Goal: Task Accomplishment & Management: Complete application form

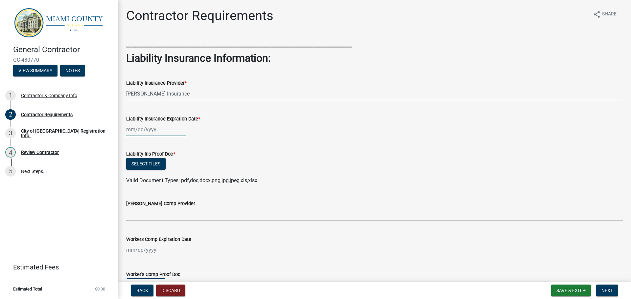
click at [152, 131] on div at bounding box center [156, 129] width 60 height 13
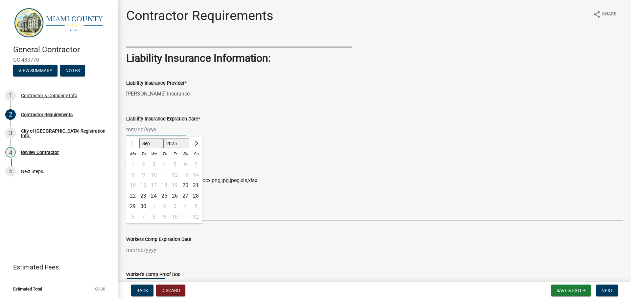
click at [161, 144] on select "Sep Oct Nov Dec" at bounding box center [151, 144] width 24 height 10
click at [195, 143] on span "Next month" at bounding box center [195, 143] width 5 height 5
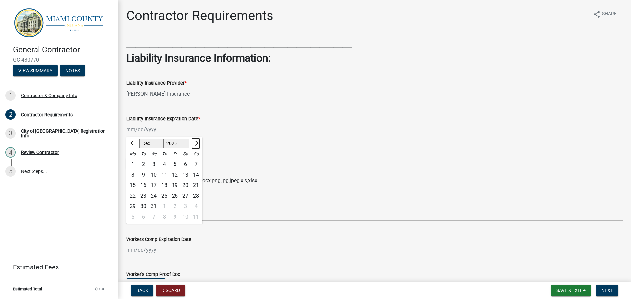
select select "1"
select select "2026"
click at [195, 143] on span "Next month" at bounding box center [195, 143] width 5 height 5
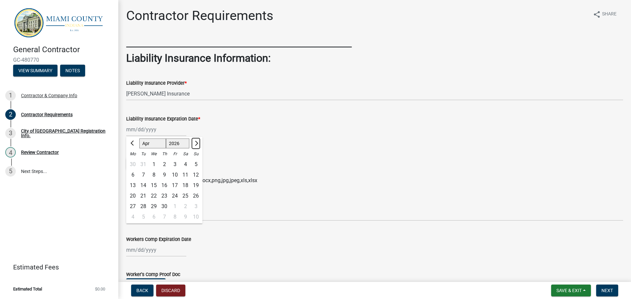
click at [195, 143] on span "Next month" at bounding box center [195, 143] width 5 height 5
select select "7"
click at [152, 184] on div "15" at bounding box center [153, 185] width 11 height 11
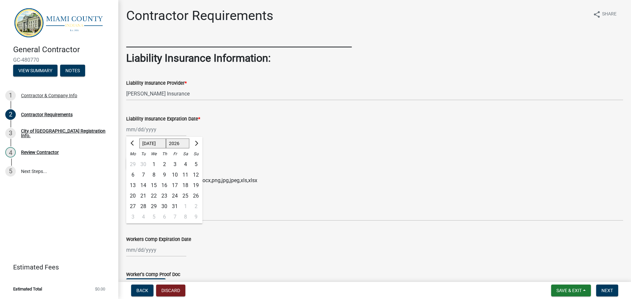
type input "[DATE]"
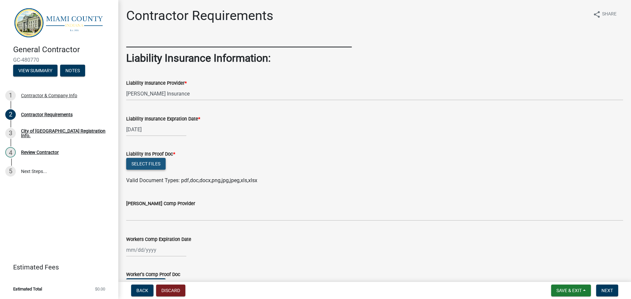
click at [151, 166] on button "Select files" at bounding box center [145, 164] width 39 height 12
click at [143, 165] on button "Select files" at bounding box center [145, 164] width 39 height 12
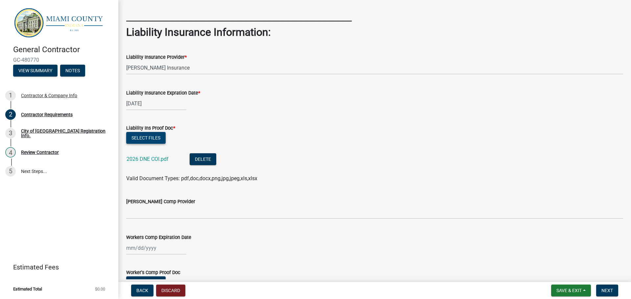
scroll to position [66, 0]
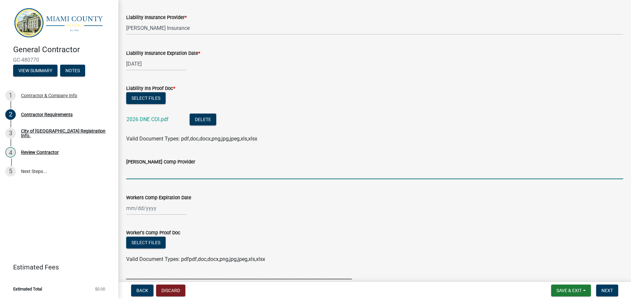
click at [373, 174] on input "[PERSON_NAME] Comp Provider" at bounding box center [374, 172] width 497 height 13
type input "[PERSON_NAME] Insurance"
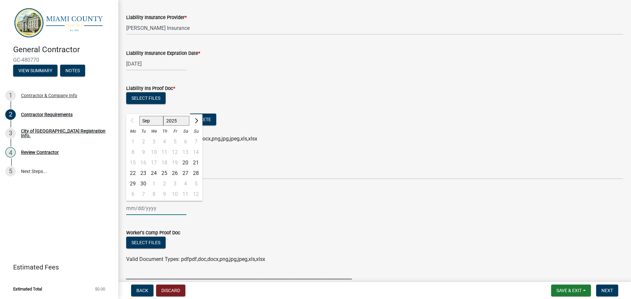
click at [156, 208] on div "Sep Oct Nov [DATE] 2026 2027 2028 2029 2030 2031 2032 2033 2034 2035 2036 2037 …" at bounding box center [156, 208] width 60 height 13
click at [198, 124] on button "Next month" at bounding box center [196, 121] width 8 height 11
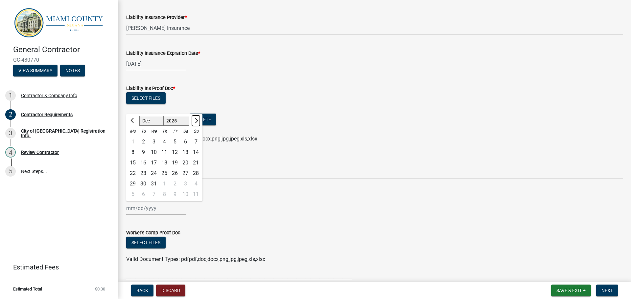
select select "1"
select select "2026"
click at [198, 124] on button "Next month" at bounding box center [196, 121] width 8 height 11
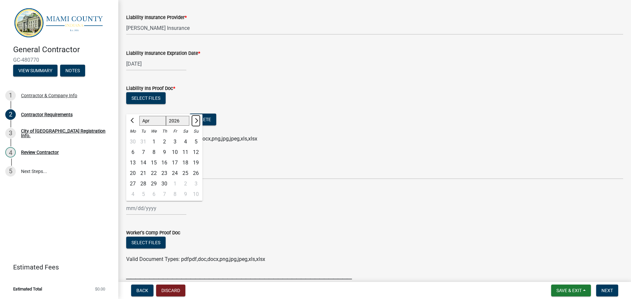
click at [198, 124] on button "Next month" at bounding box center [196, 121] width 8 height 11
select select "7"
click at [154, 163] on div "15" at bounding box center [153, 163] width 11 height 11
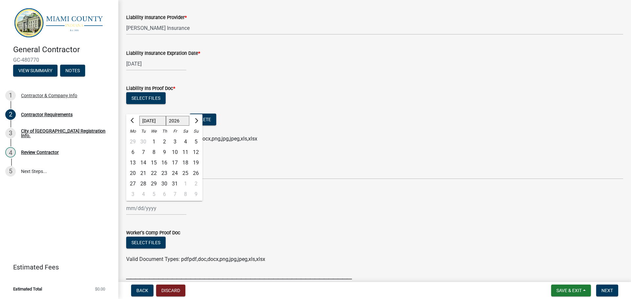
type input "[DATE]"
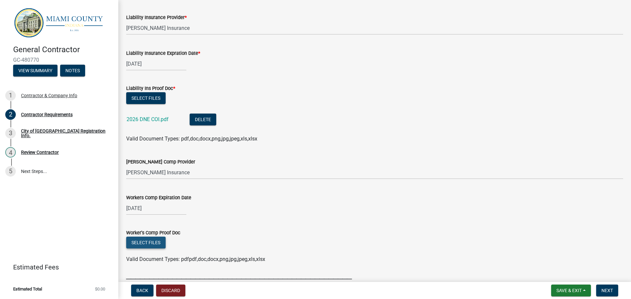
click at [151, 241] on button "Select files" at bounding box center [145, 243] width 39 height 12
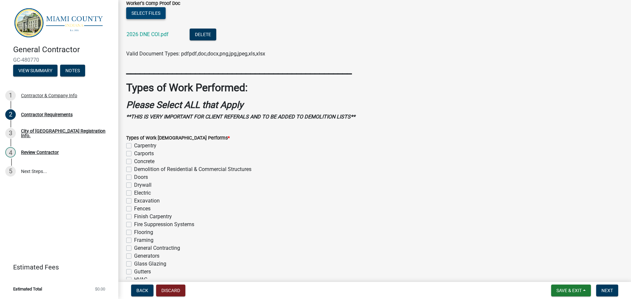
scroll to position [296, 0]
click at [134, 146] on label "Carpentry" at bounding box center [145, 146] width 22 height 8
click at [134, 146] on input "Carpentry" at bounding box center [136, 144] width 4 height 4
checkbox input "true"
checkbox input "false"
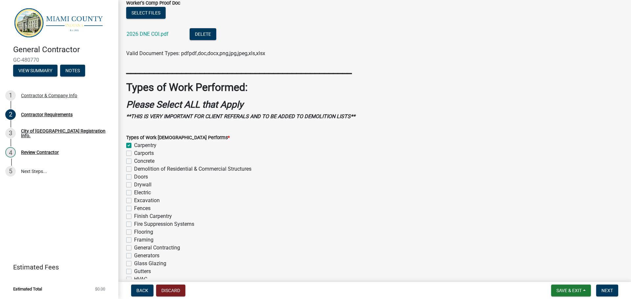
checkbox input "false"
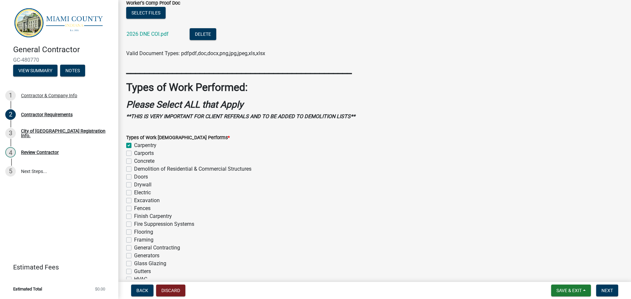
checkbox input "false"
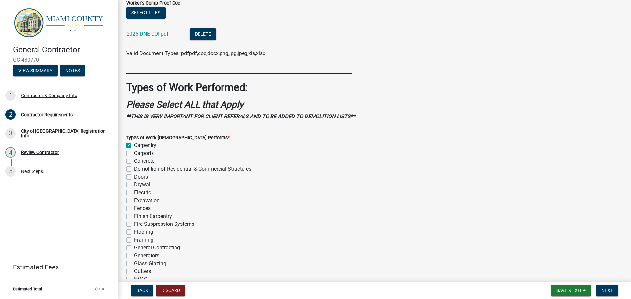
checkbox input "false"
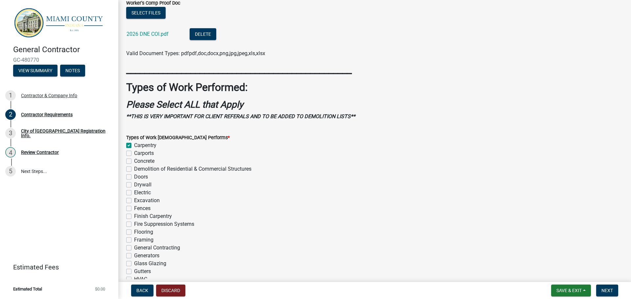
checkbox input "false"
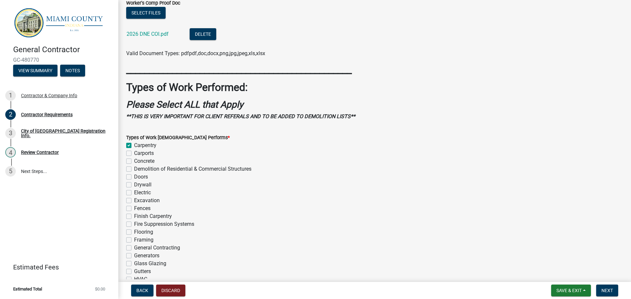
checkbox input "false"
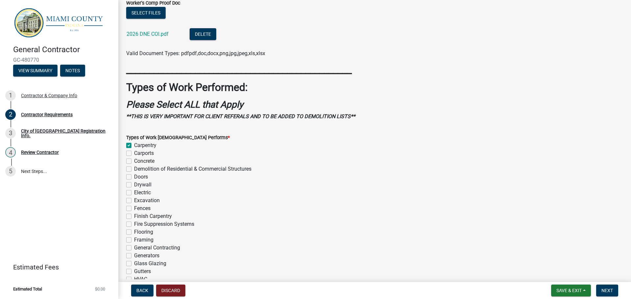
checkbox input "false"
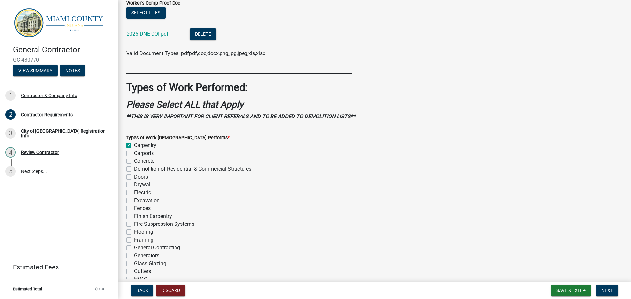
checkbox input "false"
click at [134, 162] on label "Concrete" at bounding box center [144, 161] width 20 height 8
click at [134, 162] on input "Concrete" at bounding box center [136, 159] width 4 height 4
checkbox input "true"
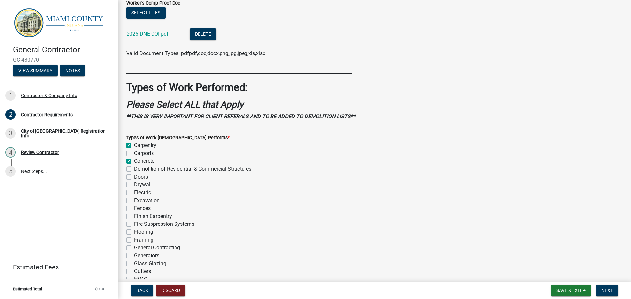
checkbox input "false"
checkbox input "true"
checkbox input "false"
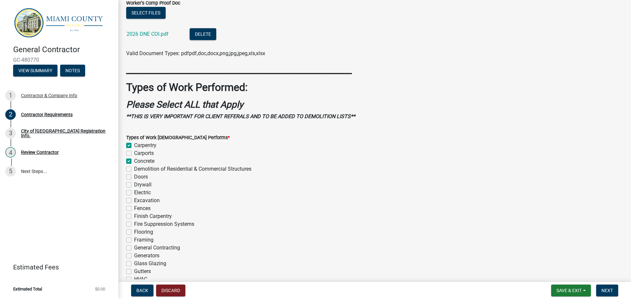
checkbox input "false"
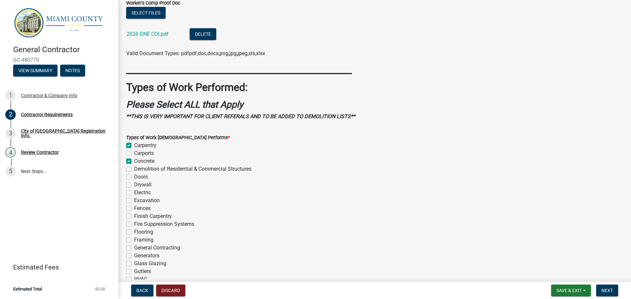
checkbox input "false"
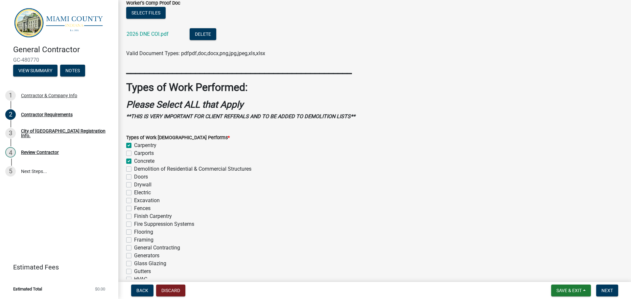
checkbox input "false"
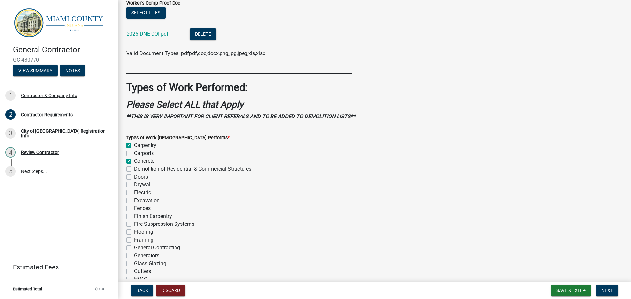
checkbox input "false"
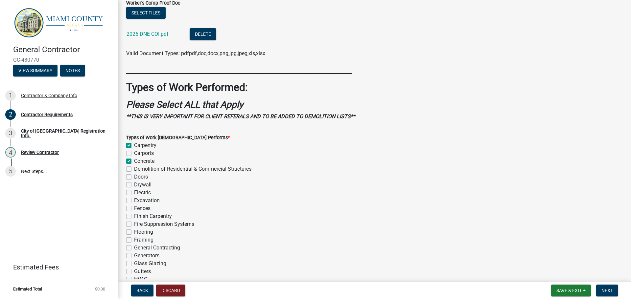
checkbox input "false"
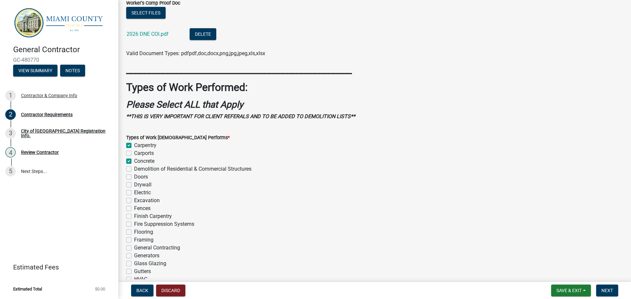
checkbox input "false"
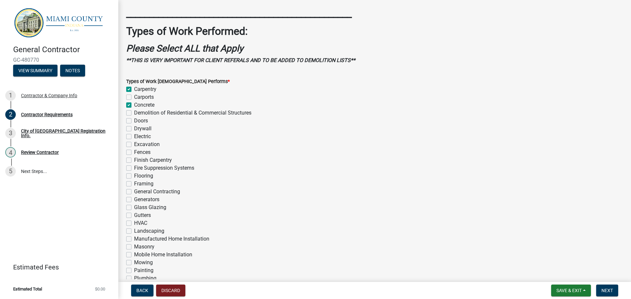
scroll to position [361, 0]
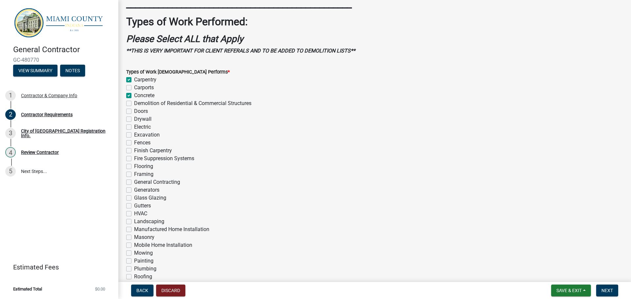
click at [134, 120] on label "Drywall" at bounding box center [142, 119] width 17 height 8
click at [134, 120] on input "Drywall" at bounding box center [136, 117] width 4 height 4
checkbox input "true"
checkbox input "false"
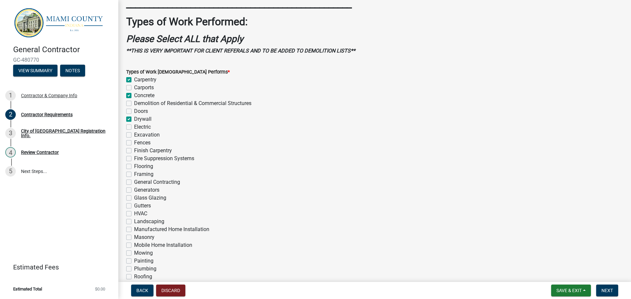
checkbox input "true"
checkbox input "false"
checkbox input "true"
checkbox input "false"
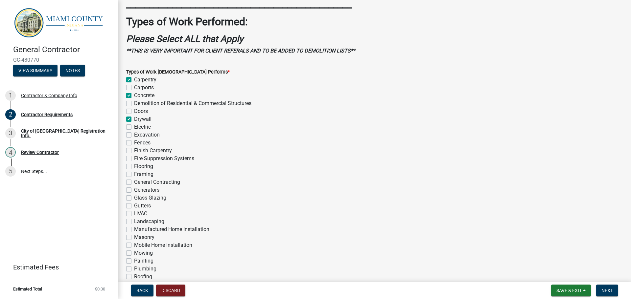
checkbox input "false"
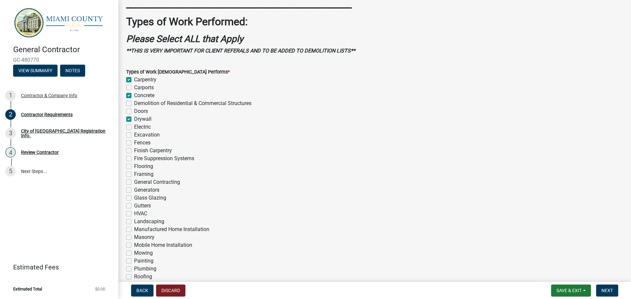
checkbox input "false"
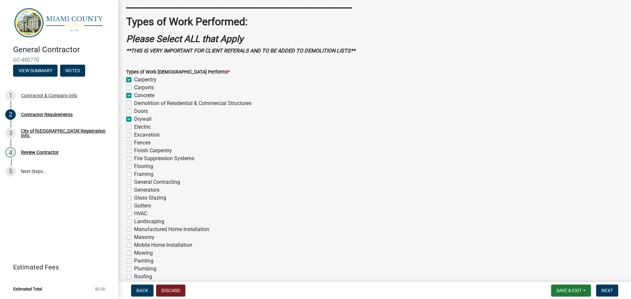
checkbox input "false"
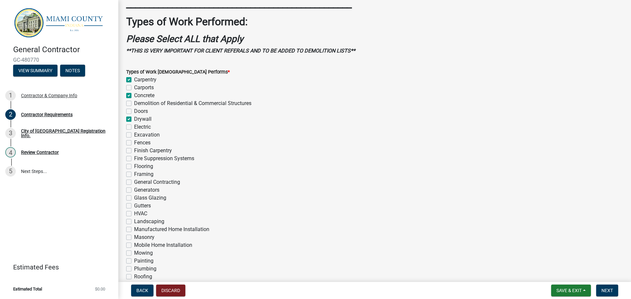
checkbox input "false"
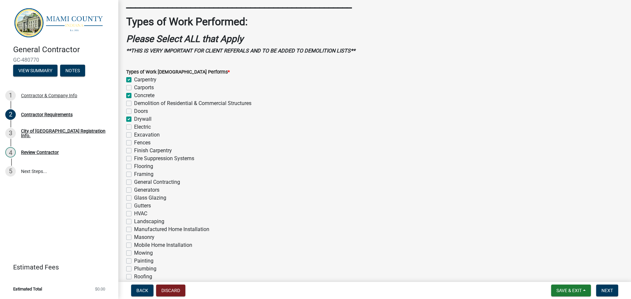
checkbox input "false"
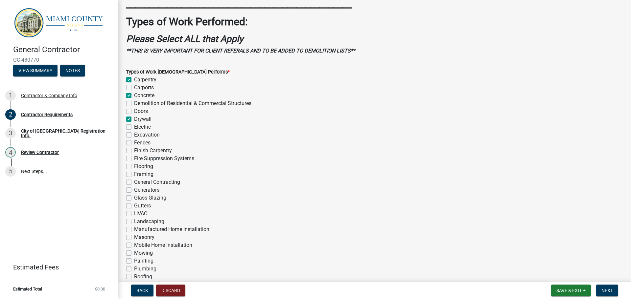
checkbox input "false"
click at [134, 134] on label "Excavation" at bounding box center [147, 135] width 26 height 8
click at [134, 134] on input "Excavation" at bounding box center [136, 133] width 4 height 4
checkbox input "true"
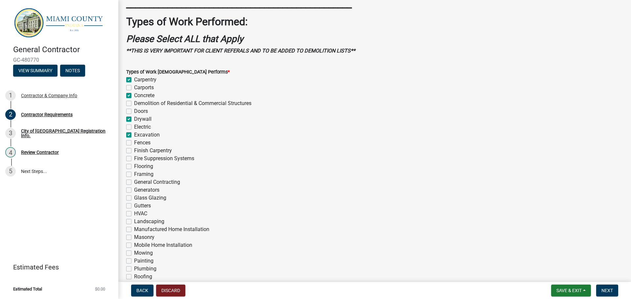
checkbox input "false"
checkbox input "true"
checkbox input "false"
checkbox input "true"
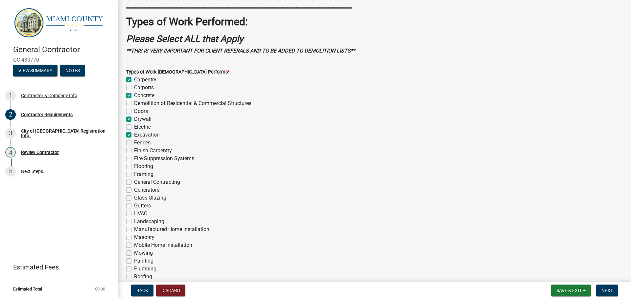
checkbox input "false"
checkbox input "true"
checkbox input "false"
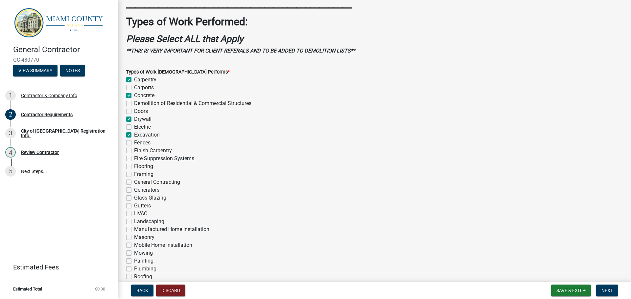
checkbox input "false"
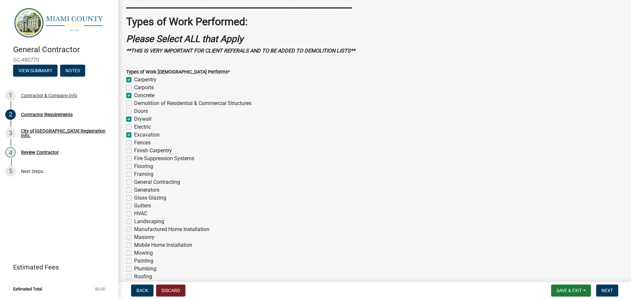
checkbox input "false"
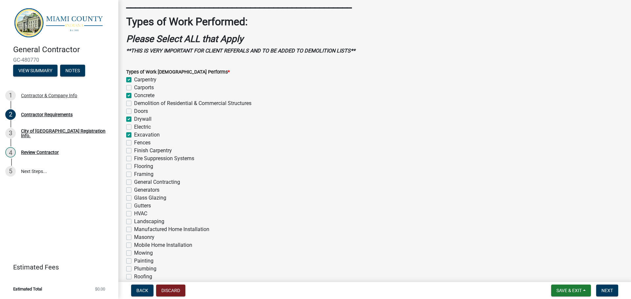
checkbox input "false"
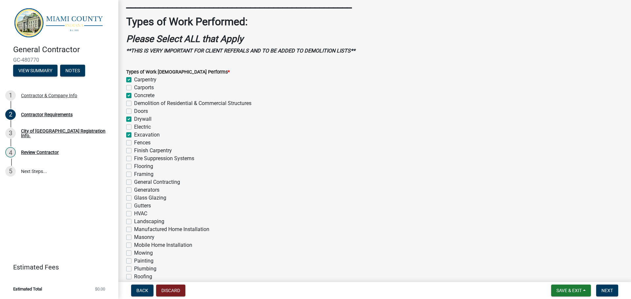
checkbox input "false"
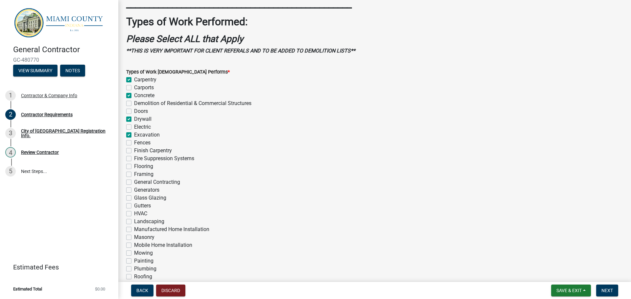
checkbox input "false"
click at [134, 152] on label "Finish Carpentry" at bounding box center [153, 151] width 38 height 8
click at [134, 151] on input "Finish Carpentry" at bounding box center [136, 149] width 4 height 4
checkbox input "true"
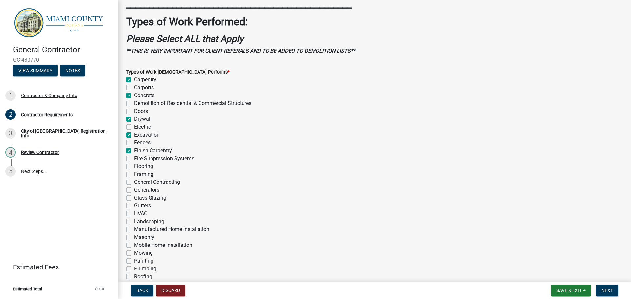
checkbox input "true"
checkbox input "false"
checkbox input "true"
checkbox input "false"
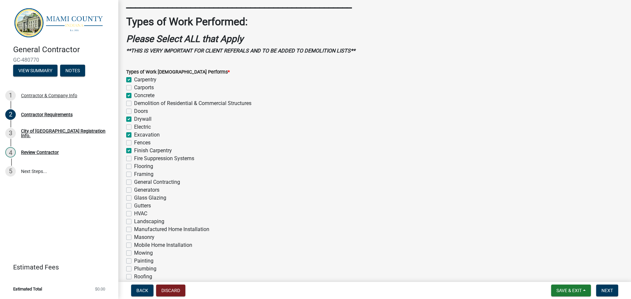
checkbox input "true"
checkbox input "false"
checkbox input "true"
checkbox input "false"
checkbox input "true"
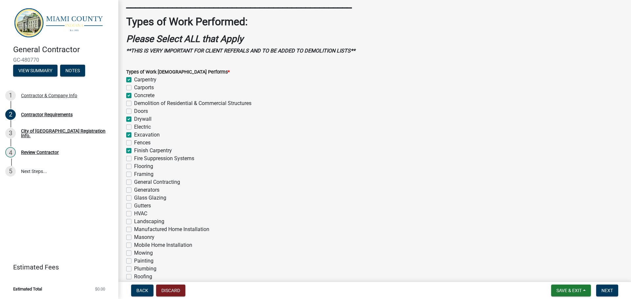
checkbox input "false"
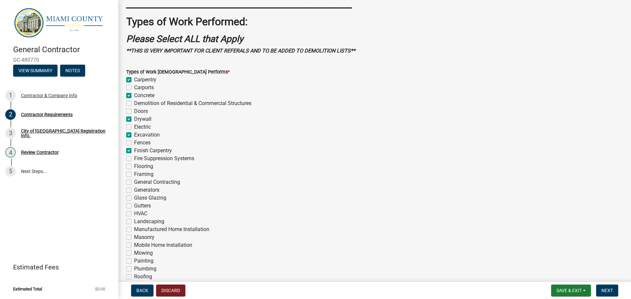
checkbox input "false"
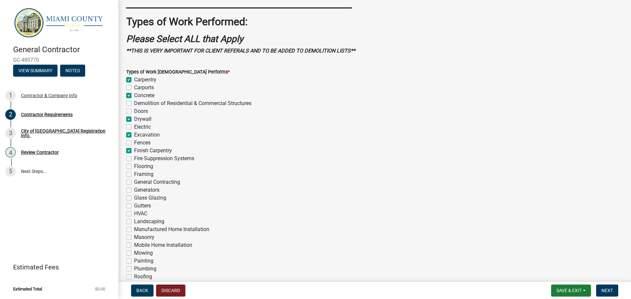
checkbox input "false"
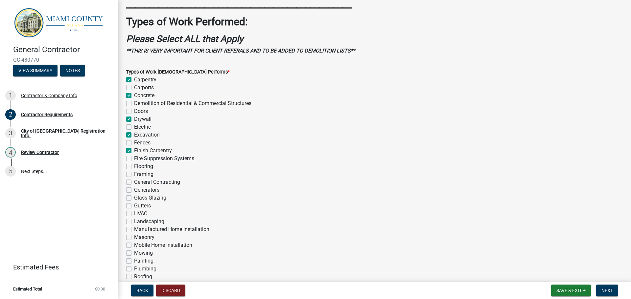
checkbox input "false"
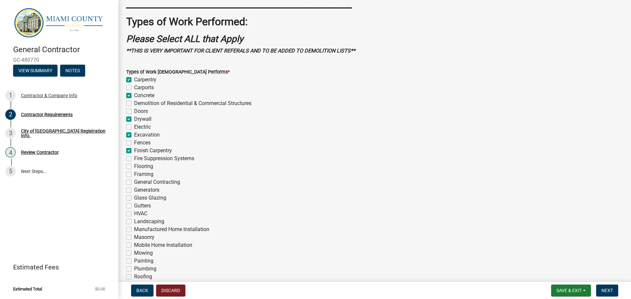
checkbox input "false"
click at [134, 164] on label "Flooring" at bounding box center [143, 167] width 19 height 8
click at [134, 164] on input "Flooring" at bounding box center [136, 165] width 4 height 4
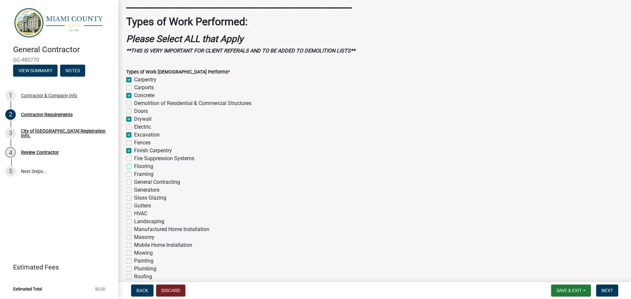
checkbox input "true"
checkbox input "false"
checkbox input "true"
checkbox input "false"
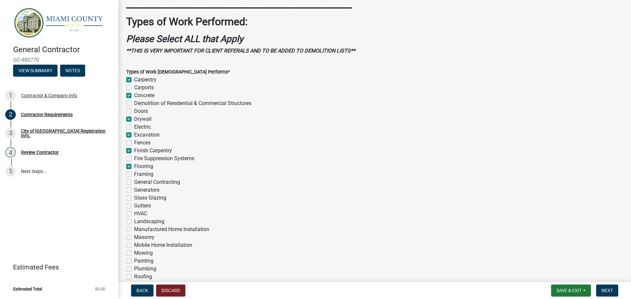
checkbox input "false"
checkbox input "true"
checkbox input "false"
checkbox input "true"
checkbox input "false"
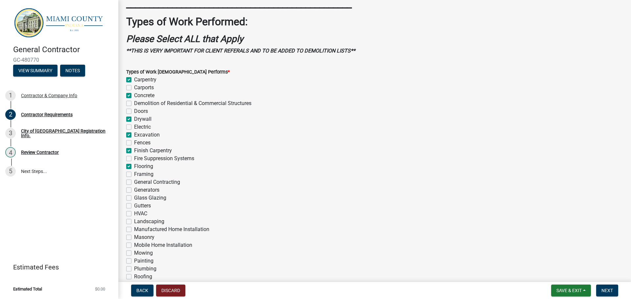
checkbox input "true"
checkbox input "false"
checkbox input "true"
checkbox input "false"
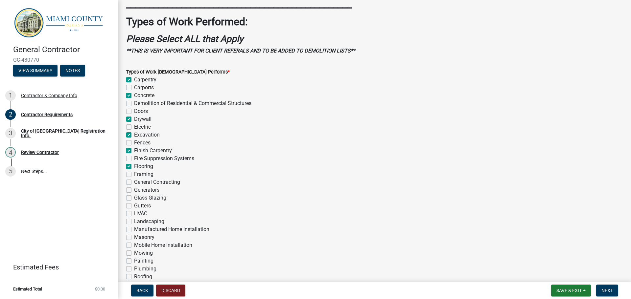
checkbox input "false"
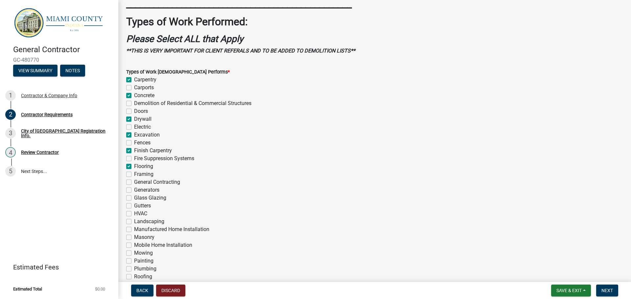
checkbox input "false"
click at [134, 172] on label "Framing" at bounding box center [143, 175] width 19 height 8
click at [134, 172] on input "Framing" at bounding box center [136, 173] width 4 height 4
click at [134, 181] on label "General Contracting" at bounding box center [157, 182] width 46 height 8
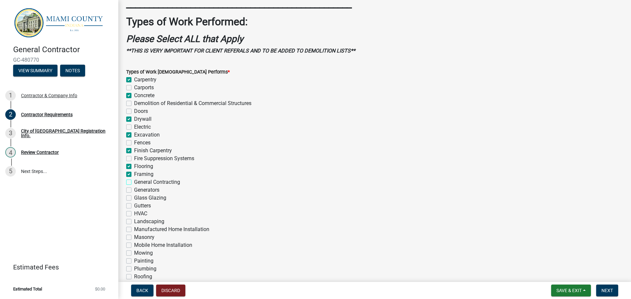
click at [134, 181] on input "General Contracting" at bounding box center [136, 180] width 4 height 4
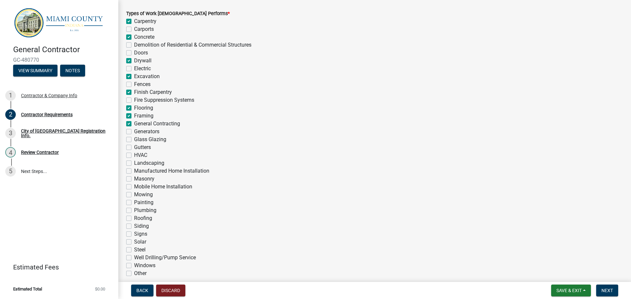
scroll to position [427, 0]
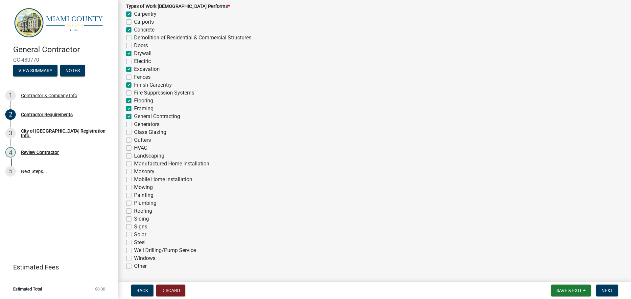
click at [134, 198] on label "Painting" at bounding box center [143, 196] width 19 height 8
click at [134, 196] on input "Painting" at bounding box center [136, 194] width 4 height 4
click at [134, 213] on label "Roofing" at bounding box center [143, 211] width 18 height 8
click at [134, 212] on input "Roofing" at bounding box center [136, 209] width 4 height 4
click at [134, 219] on label "Siding" at bounding box center [141, 219] width 15 height 8
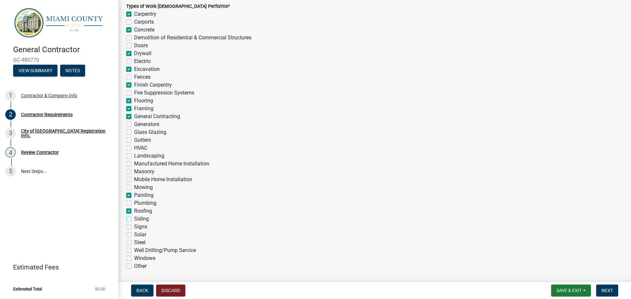
click at [134, 219] on input "Siding" at bounding box center [136, 217] width 4 height 4
click at [127, 255] on div "Windows" at bounding box center [374, 259] width 497 height 8
click at [134, 257] on label "Windows" at bounding box center [144, 259] width 21 height 8
click at [134, 257] on input "Windows" at bounding box center [136, 257] width 4 height 4
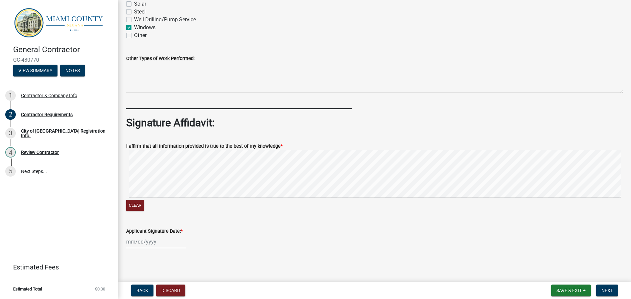
scroll to position [659, 0]
click at [154, 240] on div at bounding box center [156, 241] width 60 height 13
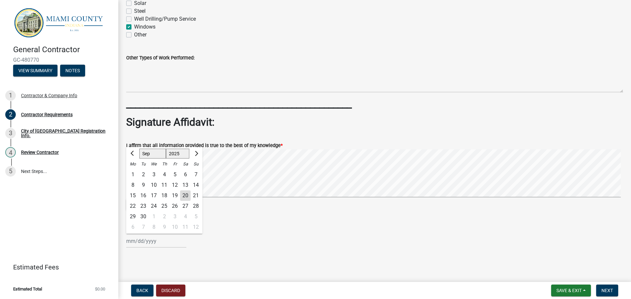
click at [186, 196] on div "20" at bounding box center [185, 196] width 11 height 11
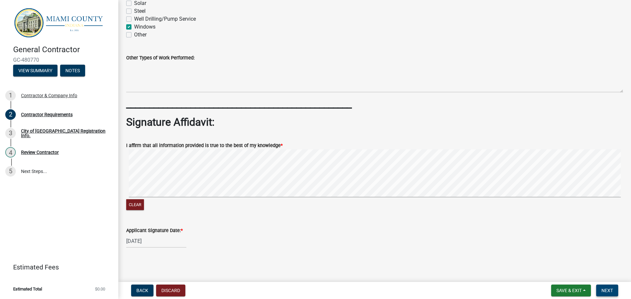
click at [608, 290] on span "Next" at bounding box center [606, 290] width 11 height 5
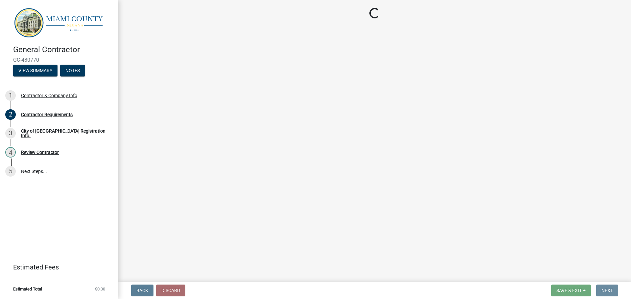
scroll to position [0, 0]
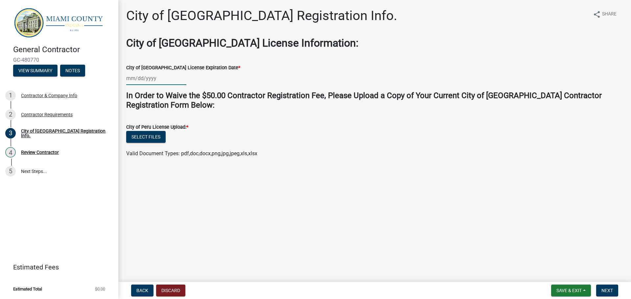
click at [153, 79] on div at bounding box center [156, 78] width 60 height 13
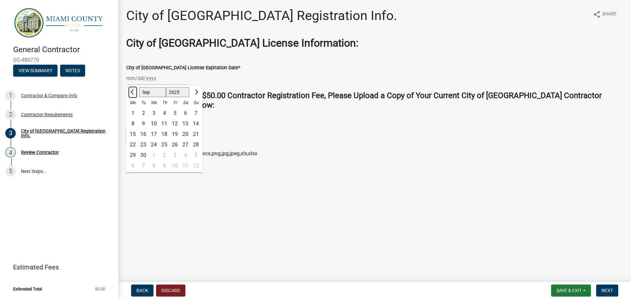
click at [129, 94] on button "Previous month" at bounding box center [133, 92] width 8 height 11
click at [130, 94] on button "Previous month" at bounding box center [133, 92] width 8 height 11
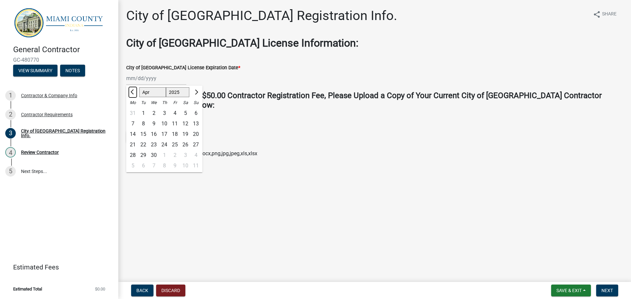
click at [130, 94] on button "Previous month" at bounding box center [133, 92] width 8 height 11
click at [142, 166] on div "31" at bounding box center [143, 166] width 11 height 11
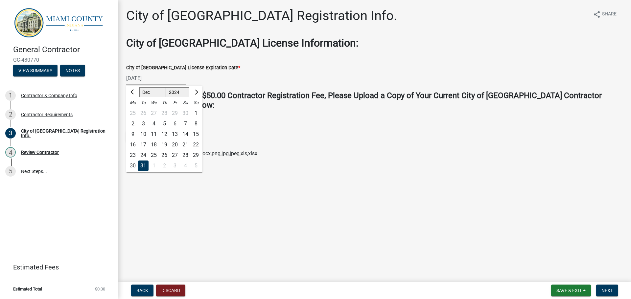
click at [150, 78] on div "[DATE] Jan Feb Mar Apr May Jun [DATE] Aug Sep Oct Nov [DATE] 1525 1526 1527 152…" at bounding box center [156, 78] width 60 height 13
click at [309, 80] on div "[DATE] Jan Feb Mar Apr May Jun [DATE] Aug Sep Oct Nov [DATE] 1525 1526 1527 152…" at bounding box center [374, 78] width 497 height 13
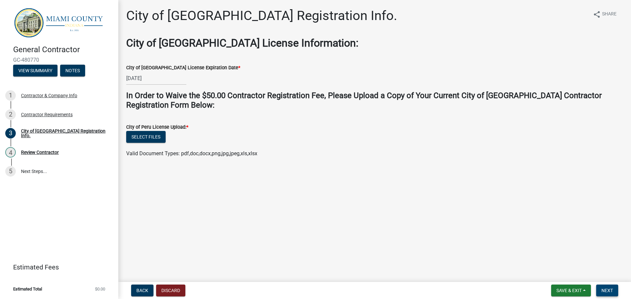
click at [609, 290] on span "Next" at bounding box center [606, 290] width 11 height 5
click at [142, 82] on div "[DATE]" at bounding box center [156, 78] width 60 height 13
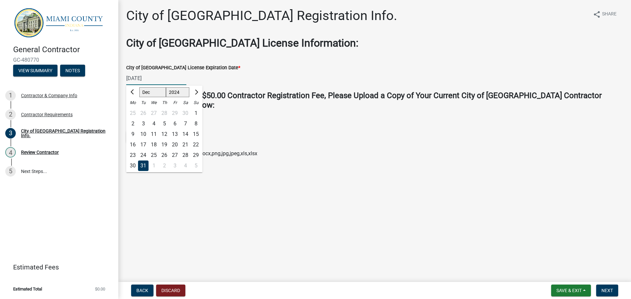
click at [152, 79] on input "[DATE]" at bounding box center [156, 78] width 60 height 13
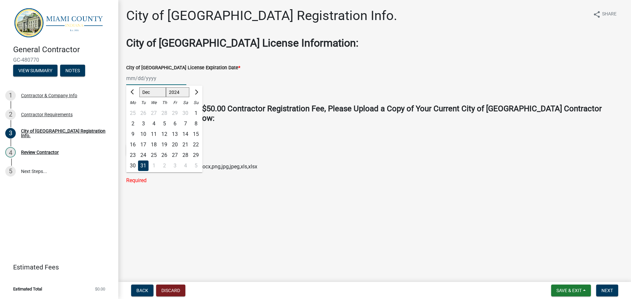
click at [307, 137] on div "City of Peru License Upload: *" at bounding box center [374, 140] width 497 height 8
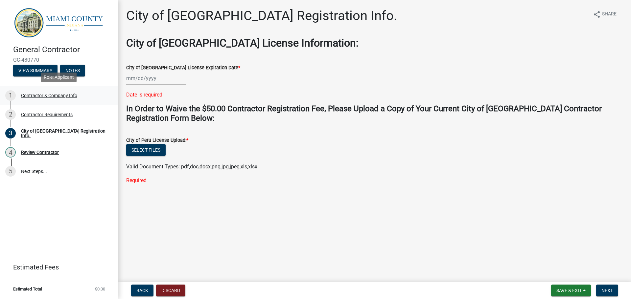
click at [49, 95] on div "Contractor & Company Info" at bounding box center [49, 95] width 56 height 5
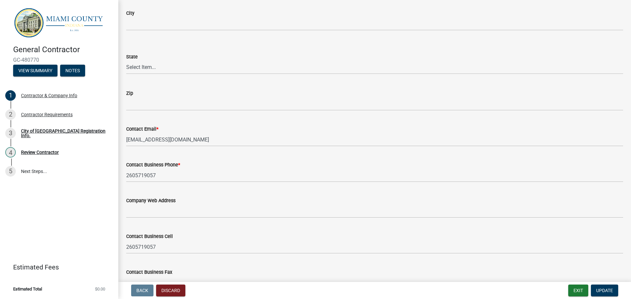
scroll to position [440, 0]
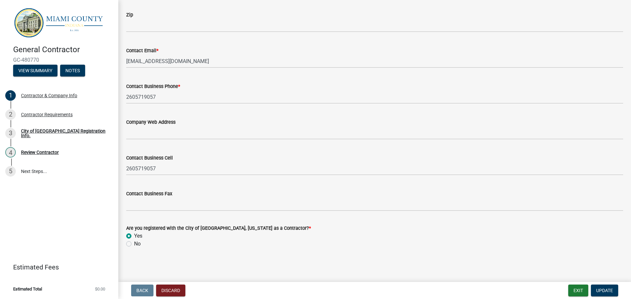
click at [134, 246] on label "No" at bounding box center [137, 244] width 7 height 8
click at [134, 244] on input "No" at bounding box center [136, 242] width 4 height 4
click at [46, 115] on div "Contractor Requirements" at bounding box center [47, 114] width 52 height 5
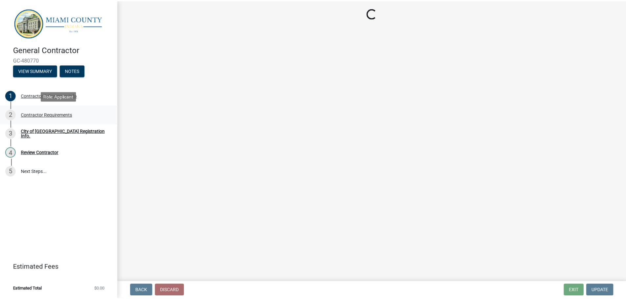
scroll to position [0, 0]
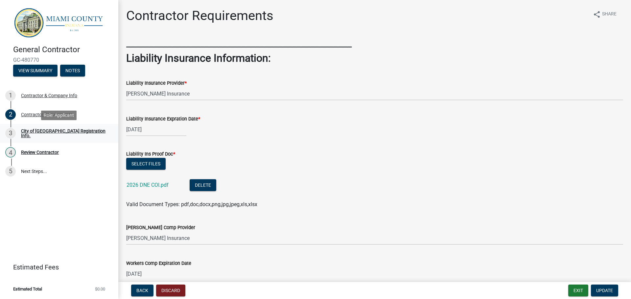
click at [42, 131] on div "City of [GEOGRAPHIC_DATA] Registration Info." at bounding box center [64, 133] width 87 height 9
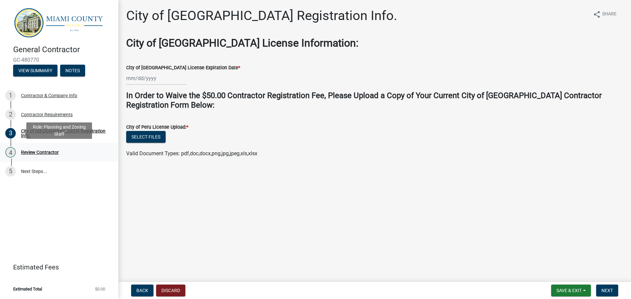
click at [47, 148] on div "4 Review Contractor" at bounding box center [56, 152] width 103 height 11
click at [33, 151] on div "Review Contractor" at bounding box center [40, 152] width 38 height 5
click at [38, 132] on div "City of [GEOGRAPHIC_DATA] Registration Info." at bounding box center [64, 133] width 87 height 9
click at [601, 291] on button "Next" at bounding box center [607, 291] width 22 height 12
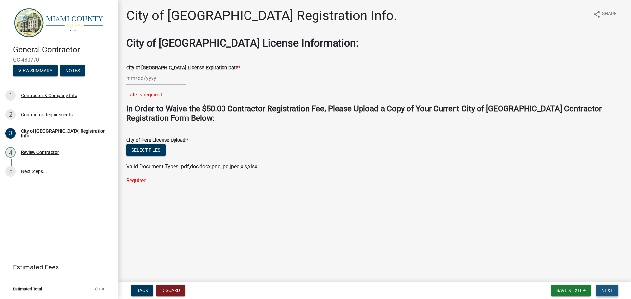
click at [601, 291] on button "Next" at bounding box center [607, 291] width 22 height 12
click at [173, 293] on button "Discard" at bounding box center [170, 291] width 29 height 12
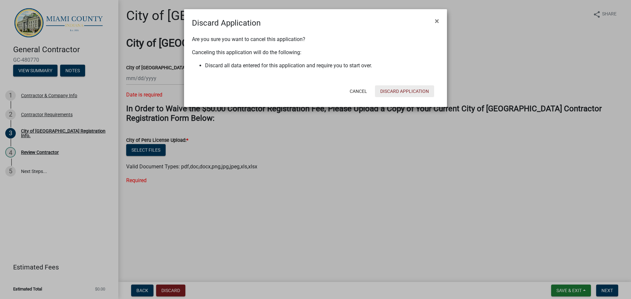
click at [420, 88] on button "Discard Application" at bounding box center [404, 91] width 59 height 12
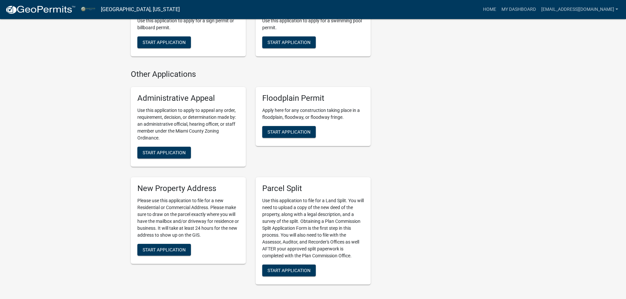
scroll to position [854, 0]
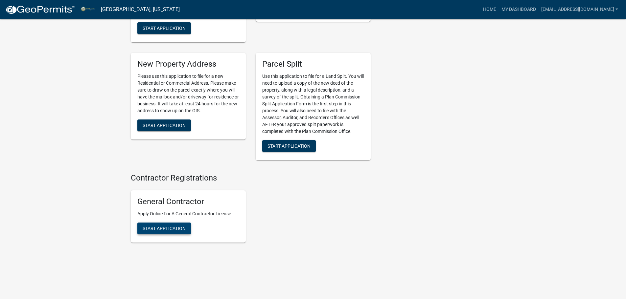
click at [169, 227] on span "Start Application" at bounding box center [164, 228] width 43 height 5
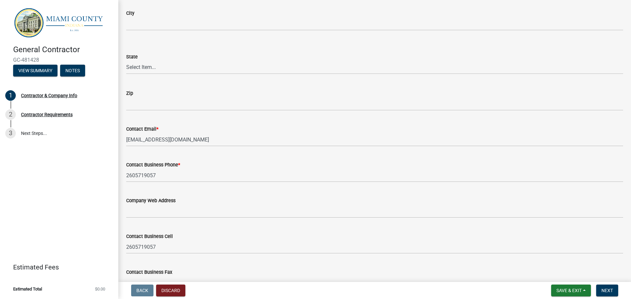
scroll to position [440, 0]
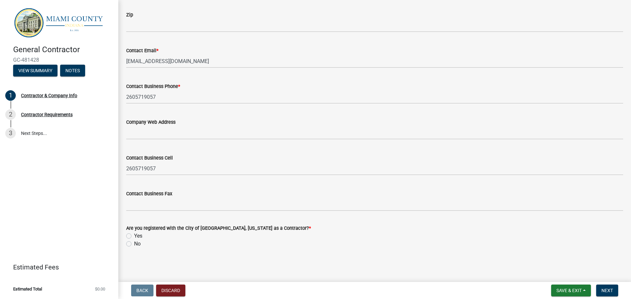
click at [134, 244] on label "No" at bounding box center [137, 244] width 7 height 8
click at [134, 244] on input "No" at bounding box center [136, 242] width 4 height 4
click at [604, 291] on span "Next" at bounding box center [606, 290] width 11 height 5
click at [608, 292] on span "Next" at bounding box center [606, 290] width 11 height 5
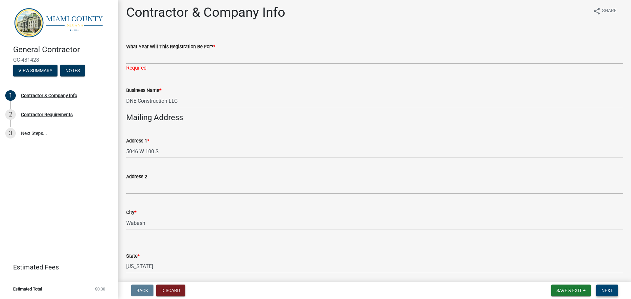
scroll to position [0, 0]
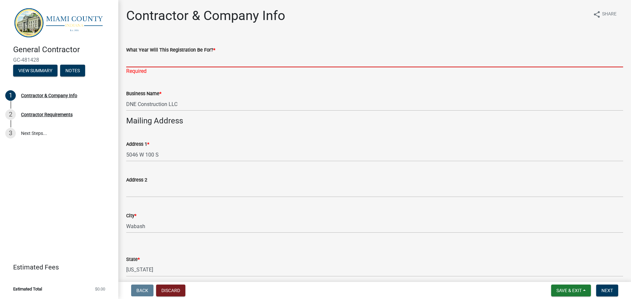
click at [198, 63] on input "What Year Will This Registration Be For? *" at bounding box center [374, 60] width 497 height 13
click at [152, 62] on input "What Year Will This Registration Be For? *" at bounding box center [374, 60] width 497 height 13
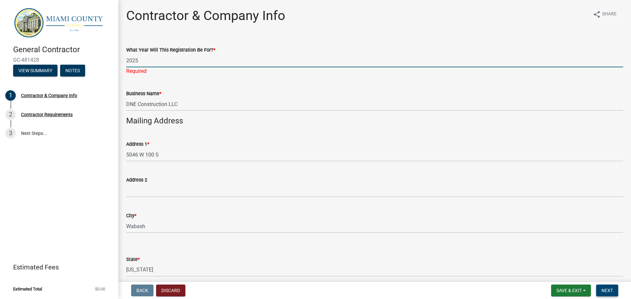
click at [602, 286] on button "Next" at bounding box center [607, 291] width 22 height 12
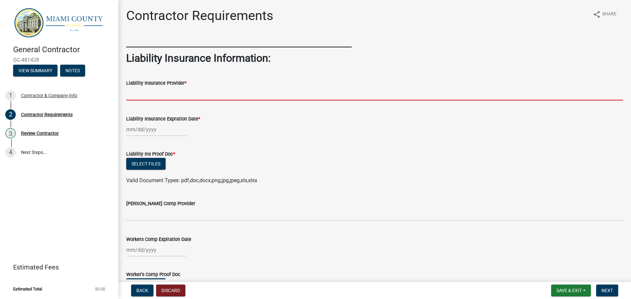
click at [174, 97] on input "Liability Insurance Provider *" at bounding box center [374, 93] width 497 height 13
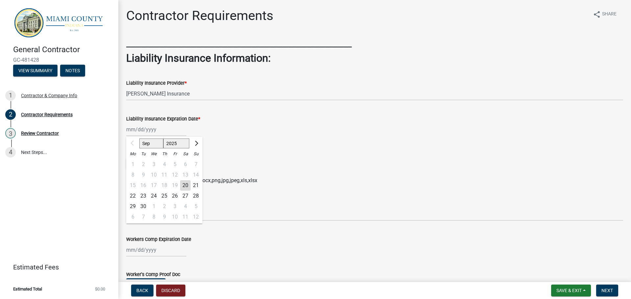
click at [165, 128] on div "Sep Oct Nov [DATE] 2026 2027 2028 2029 2030 2031 2032 2033 2034 2035 2036 2037 …" at bounding box center [156, 129] width 60 height 13
click at [210, 150] on div "Liability Ins Proof Doc *" at bounding box center [374, 154] width 497 height 8
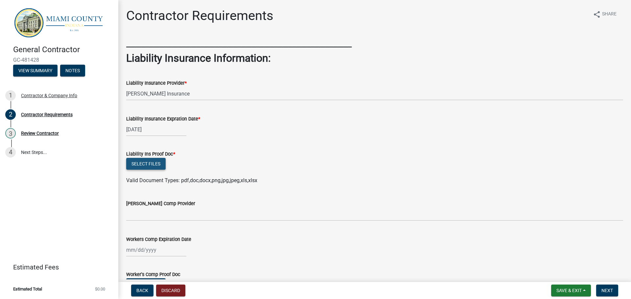
click at [154, 164] on button "Select files" at bounding box center [145, 164] width 39 height 12
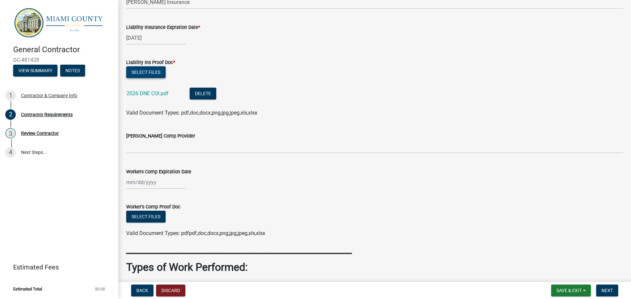
scroll to position [99, 0]
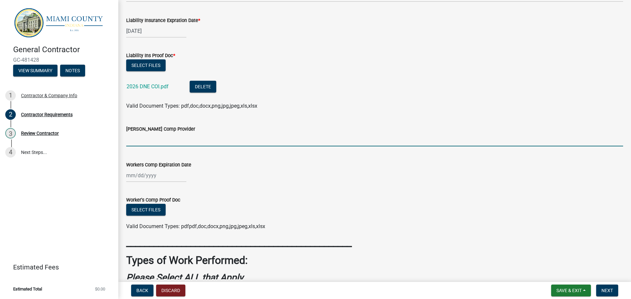
click at [171, 141] on input "[PERSON_NAME] Comp Provider" at bounding box center [374, 139] width 497 height 13
click at [148, 174] on div at bounding box center [156, 175] width 60 height 13
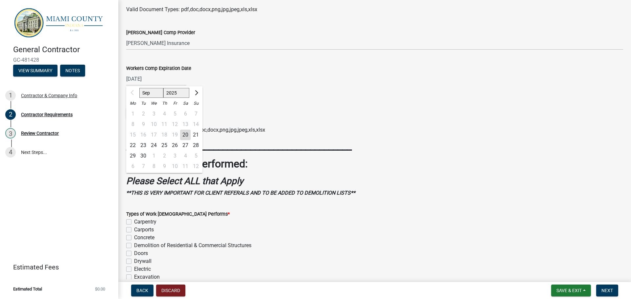
scroll to position [197, 0]
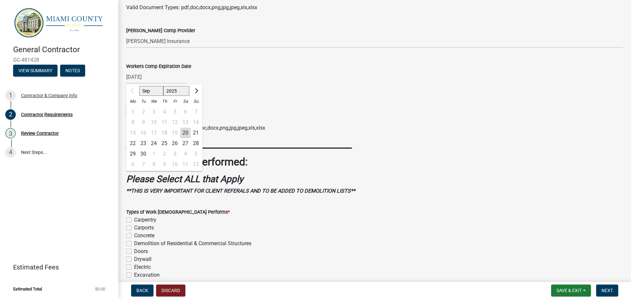
click at [239, 140] on strong "_________________________________________________" at bounding box center [238, 144] width 225 height 12
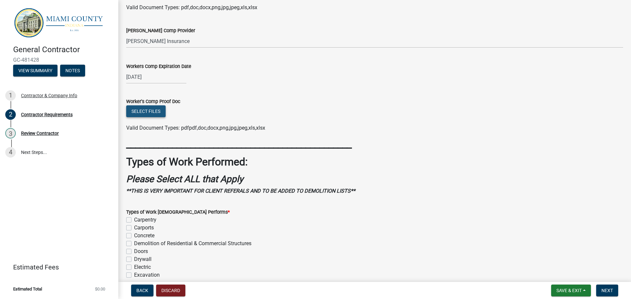
click at [150, 113] on button "Select files" at bounding box center [145, 111] width 39 height 12
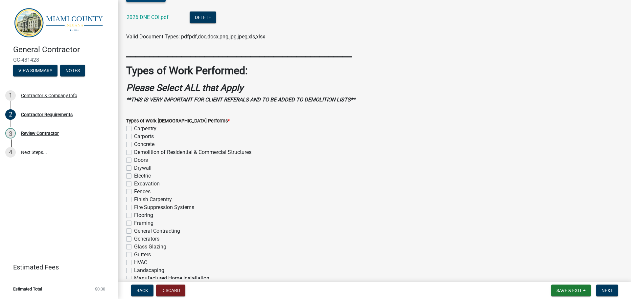
scroll to position [329, 0]
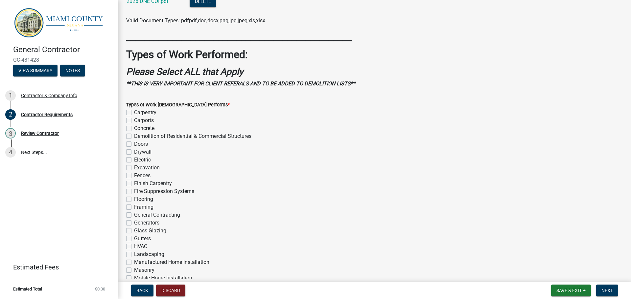
click at [134, 111] on label "Carpentry" at bounding box center [145, 113] width 22 height 8
click at [134, 111] on input "Carpentry" at bounding box center [136, 111] width 4 height 4
click at [134, 127] on label "Concrete" at bounding box center [144, 129] width 20 height 8
click at [134, 127] on input "Concrete" at bounding box center [136, 127] width 4 height 4
click at [134, 137] on label "Demolition of Residential & Commercial Structures" at bounding box center [192, 136] width 117 height 8
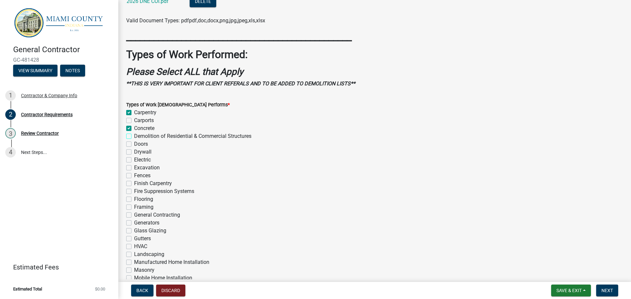
click at [134, 137] on input "Demolition of Residential & Commercial Structures" at bounding box center [136, 134] width 4 height 4
click at [134, 144] on label "Doors" at bounding box center [141, 144] width 14 height 8
click at [134, 144] on input "Doors" at bounding box center [136, 142] width 4 height 4
click at [134, 153] on label "Drywall" at bounding box center [142, 152] width 17 height 8
click at [134, 152] on input "Drywall" at bounding box center [136, 150] width 4 height 4
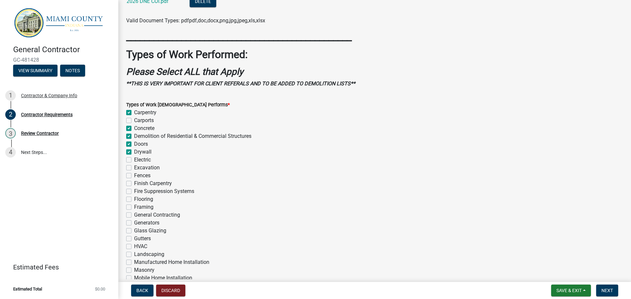
click at [134, 184] on label "Finish Carpentry" at bounding box center [153, 184] width 38 height 8
click at [134, 184] on input "Finish Carpentry" at bounding box center [136, 182] width 4 height 4
click at [134, 200] on label "Flooring" at bounding box center [143, 199] width 19 height 8
click at [134, 200] on input "Flooring" at bounding box center [136, 197] width 4 height 4
click at [134, 208] on label "Framing" at bounding box center [143, 207] width 19 height 8
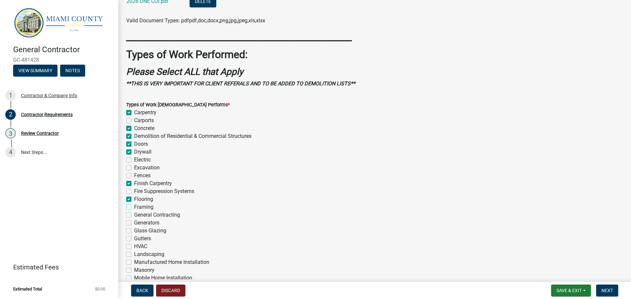
click at [134, 208] on input "Framing" at bounding box center [136, 205] width 4 height 4
click at [134, 216] on label "General Contracting" at bounding box center [157, 215] width 46 height 8
click at [134, 216] on input "General Contracting" at bounding box center [136, 213] width 4 height 4
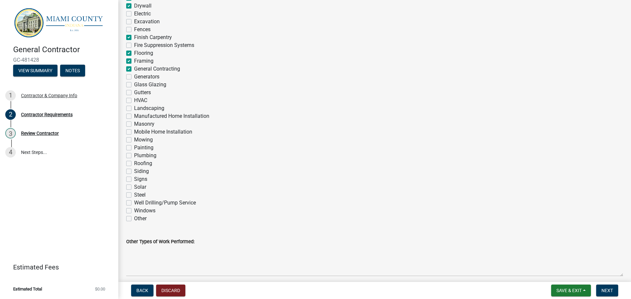
scroll to position [493, 0]
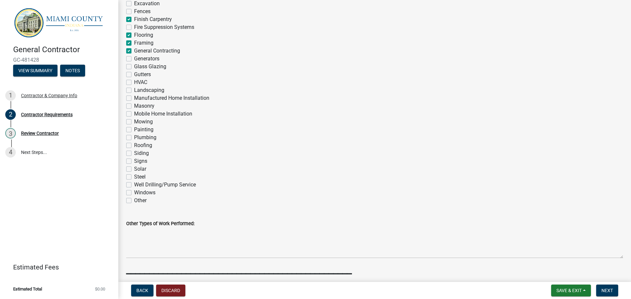
click at [134, 135] on label "Plumbing" at bounding box center [145, 138] width 22 height 8
click at [134, 135] on input "Plumbing" at bounding box center [136, 136] width 4 height 4
click at [134, 135] on label "Plumbing" at bounding box center [145, 138] width 22 height 8
click at [134, 135] on input "Plumbing" at bounding box center [136, 136] width 4 height 4
click at [134, 130] on label "Painting" at bounding box center [143, 130] width 19 height 8
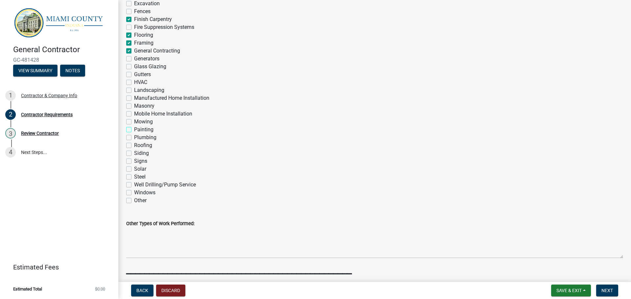
click at [134, 130] on input "Painting" at bounding box center [136, 128] width 4 height 4
click at [134, 146] on label "Roofing" at bounding box center [143, 146] width 18 height 8
click at [134, 146] on input "Roofing" at bounding box center [136, 144] width 4 height 4
click at [134, 152] on label "Siding" at bounding box center [141, 153] width 15 height 8
click at [134, 152] on input "Siding" at bounding box center [136, 151] width 4 height 4
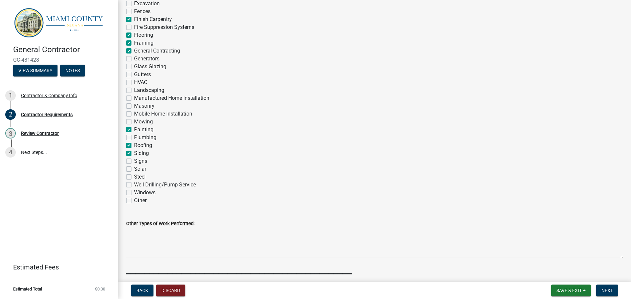
click at [134, 192] on label "Windows" at bounding box center [144, 193] width 21 height 8
click at [134, 192] on input "Windows" at bounding box center [136, 191] width 4 height 4
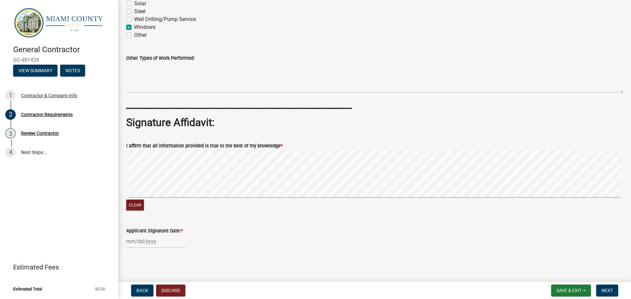
scroll to position [659, 0]
click at [129, 243] on div at bounding box center [156, 241] width 60 height 13
click at [188, 195] on div "20" at bounding box center [185, 196] width 11 height 11
click at [188, 223] on div "Applicant Signature Date: * [DATE]" at bounding box center [374, 232] width 497 height 31
click at [607, 287] on button "Next" at bounding box center [607, 291] width 22 height 12
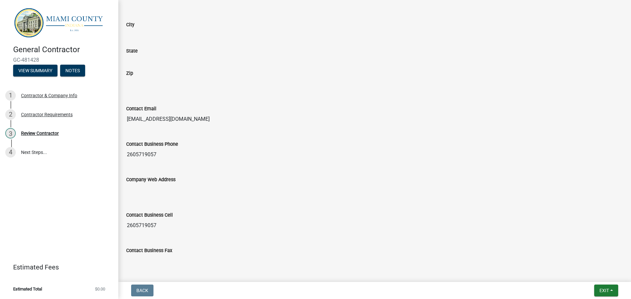
scroll to position [424, 0]
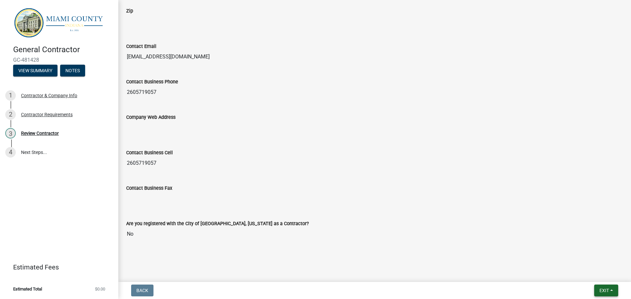
click at [606, 292] on span "Exit" at bounding box center [604, 290] width 10 height 5
click at [471, 230] on input "No" at bounding box center [374, 234] width 497 height 13
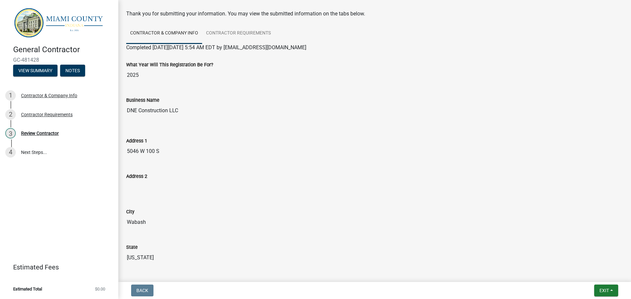
scroll to position [0, 0]
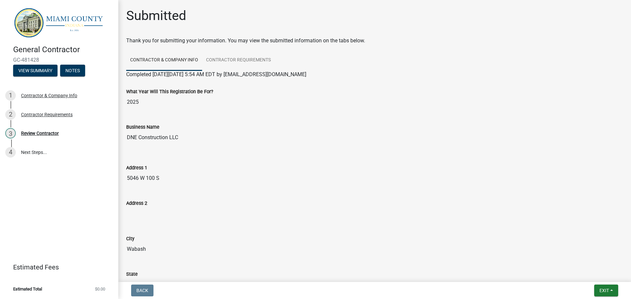
click at [154, 67] on link "Contractor & Company Info" at bounding box center [164, 60] width 76 height 21
click at [186, 56] on link "Contractor & Company Info" at bounding box center [164, 60] width 76 height 21
click at [233, 58] on link "Contractor Requirements" at bounding box center [238, 60] width 73 height 21
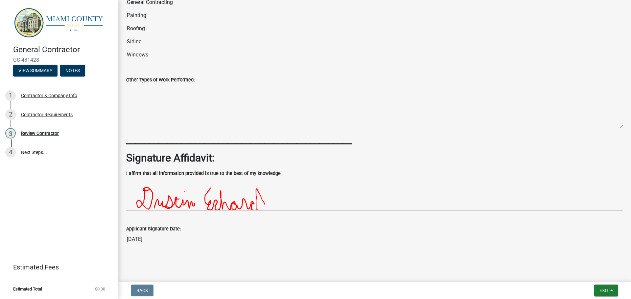
scroll to position [516, 0]
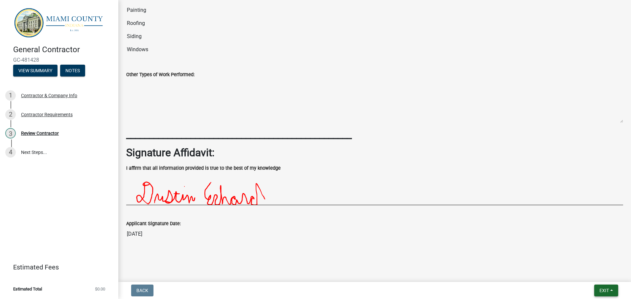
click at [606, 291] on span "Exit" at bounding box center [604, 290] width 10 height 5
click at [602, 277] on button "Save & Exit" at bounding box center [591, 274] width 53 height 16
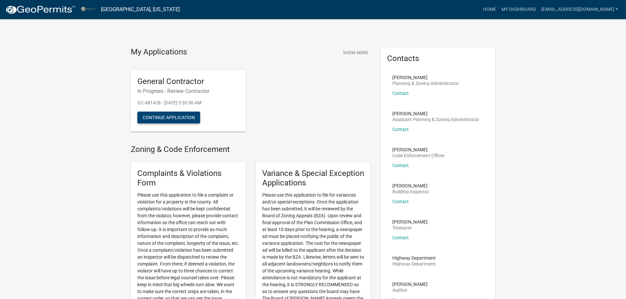
click at [149, 119] on button "Continue Application" at bounding box center [168, 118] width 63 height 12
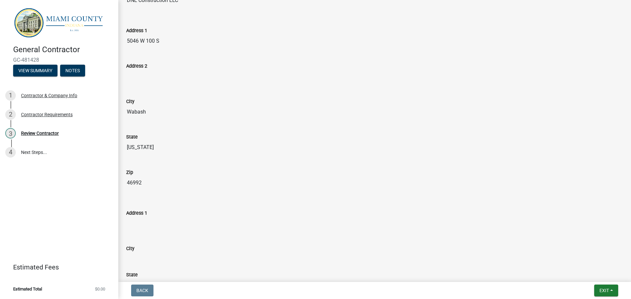
scroll to position [30, 0]
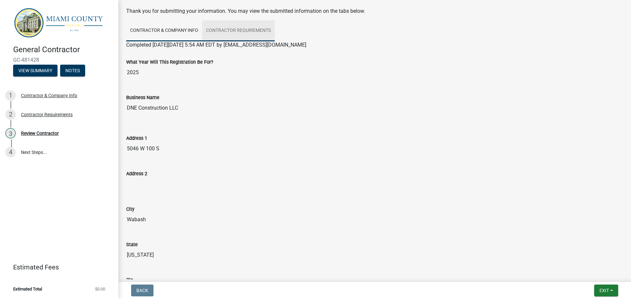
click at [239, 33] on link "Contractor Requirements" at bounding box center [238, 30] width 73 height 21
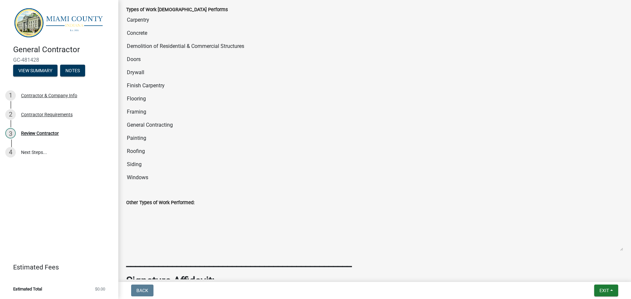
scroll to position [516, 0]
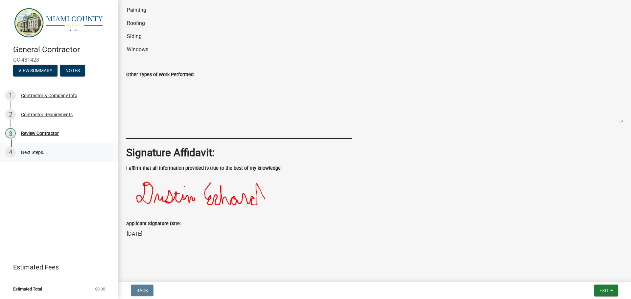
click at [33, 149] on link "4 Next Steps..." at bounding box center [59, 152] width 118 height 19
click at [24, 152] on link "4 Next Steps..." at bounding box center [59, 152] width 118 height 19
click at [5, 154] on link "4 Next Steps..." at bounding box center [59, 152] width 118 height 19
click at [16, 153] on link "4 Next Steps..." at bounding box center [59, 152] width 118 height 19
click at [16, 152] on link "4 Next Steps..." at bounding box center [59, 152] width 118 height 19
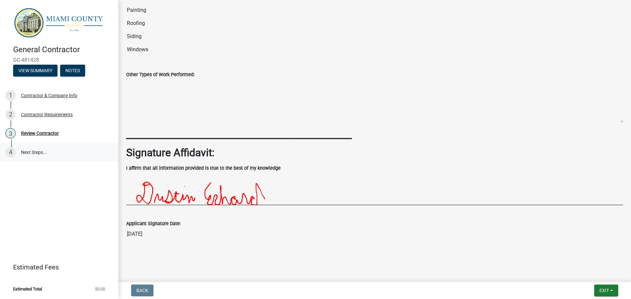
click at [16, 152] on link "4 Next Steps..." at bounding box center [59, 152] width 118 height 19
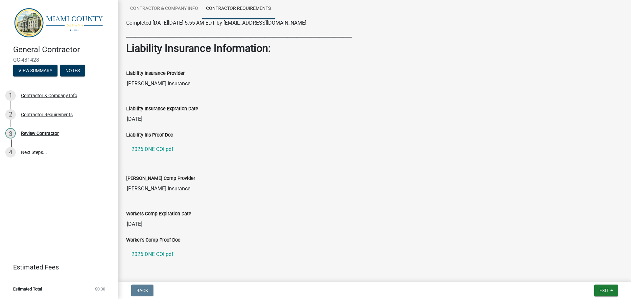
scroll to position [0, 0]
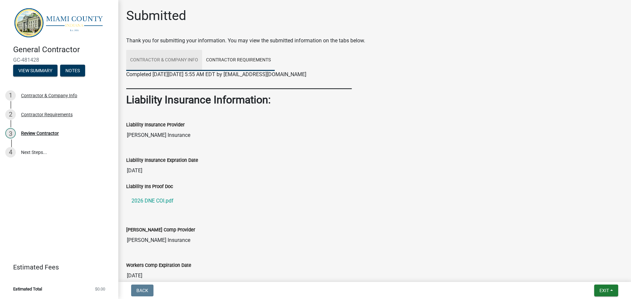
click at [158, 60] on link "Contractor & Company Info" at bounding box center [164, 60] width 76 height 21
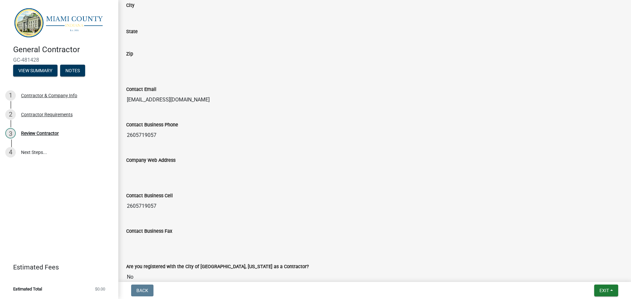
scroll to position [424, 0]
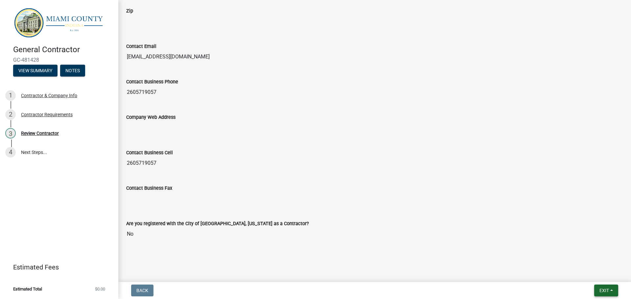
click at [603, 292] on span "Exit" at bounding box center [604, 290] width 10 height 5
click at [580, 259] on button "Save" at bounding box center [591, 258] width 53 height 16
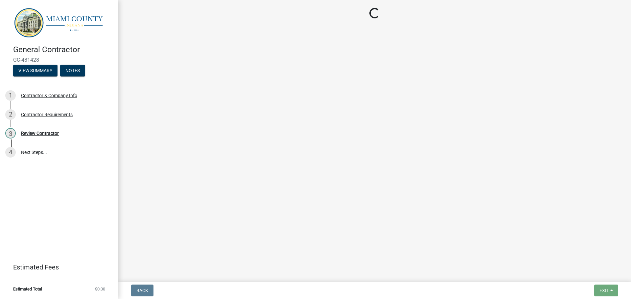
scroll to position [0, 0]
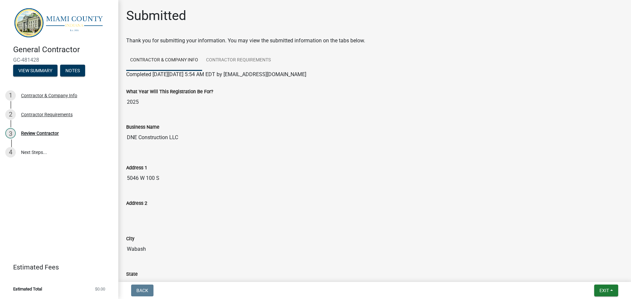
click at [558, 258] on div "City Wabash" at bounding box center [374, 243] width 507 height 35
click at [36, 151] on link "4 Next Steps..." at bounding box center [59, 152] width 118 height 19
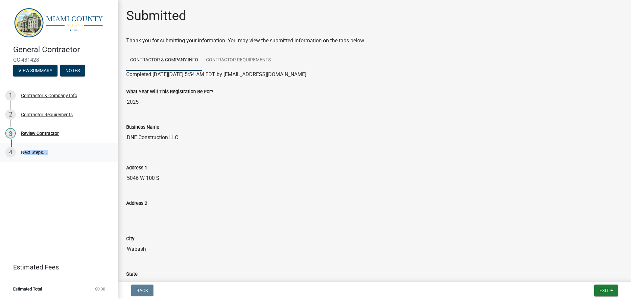
click at [36, 151] on link "4 Next Steps..." at bounding box center [59, 152] width 118 height 19
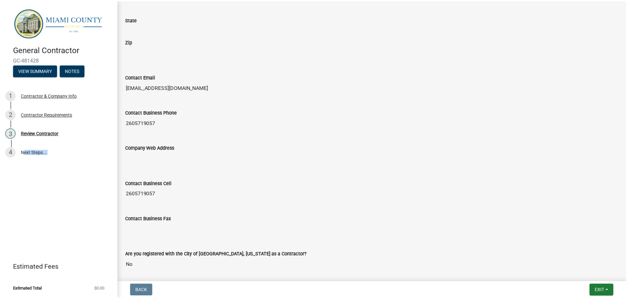
scroll to position [424, 0]
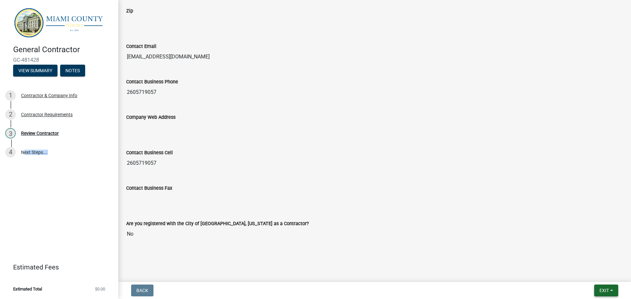
click at [604, 290] on span "Exit" at bounding box center [604, 290] width 10 height 5
click at [592, 277] on button "Save & Exit" at bounding box center [591, 274] width 53 height 16
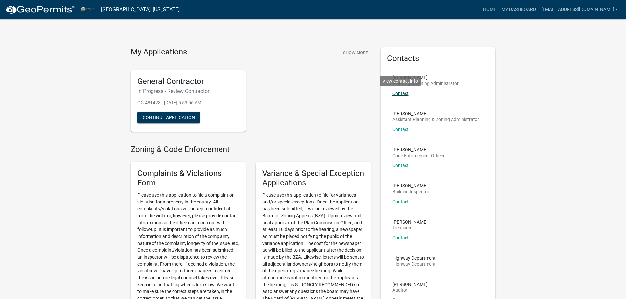
click at [399, 91] on link "Contact" at bounding box center [400, 93] width 16 height 5
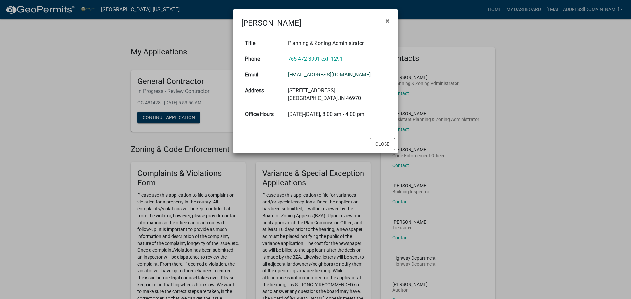
click at [323, 74] on link "[EMAIL_ADDRESS][DOMAIN_NAME]" at bounding box center [329, 75] width 83 height 6
click at [383, 144] on button "Close" at bounding box center [382, 144] width 25 height 12
